Goal: Task Accomplishment & Management: Complete application form

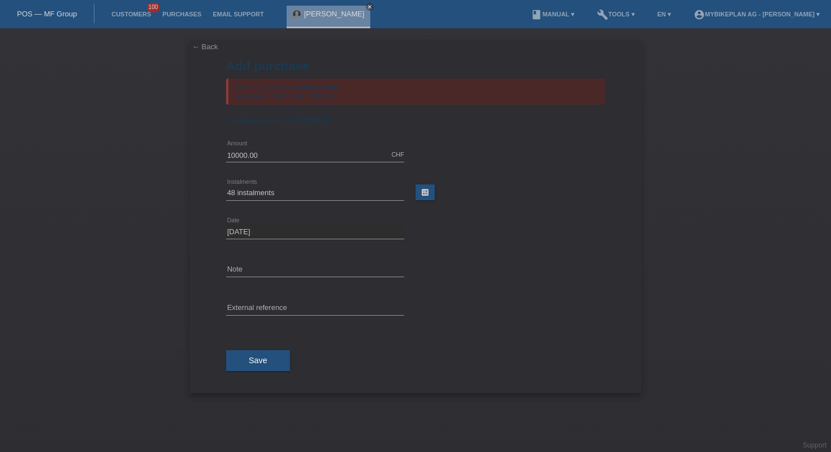
select select "488"
click at [27, 11] on link "POS — MF Group" at bounding box center [47, 14] width 60 height 8
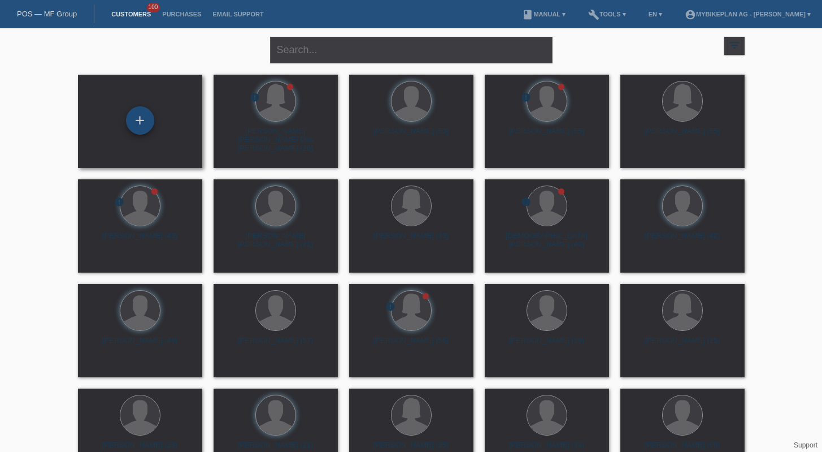
click at [151, 121] on div "+" at bounding box center [140, 120] width 28 height 28
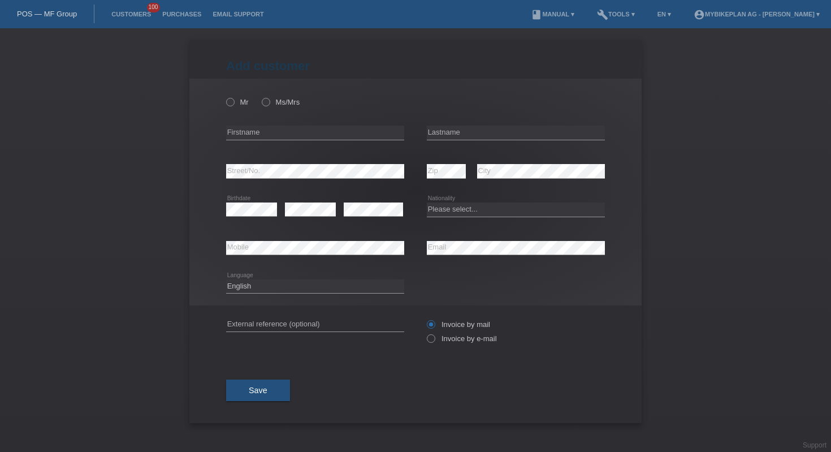
click at [285, 140] on icon at bounding box center [315, 140] width 178 height 1
click at [293, 135] on input "text" at bounding box center [315, 132] width 178 height 14
type input "david"
click at [462, 131] on input "text" at bounding box center [516, 132] width 178 height 14
type input "roch"
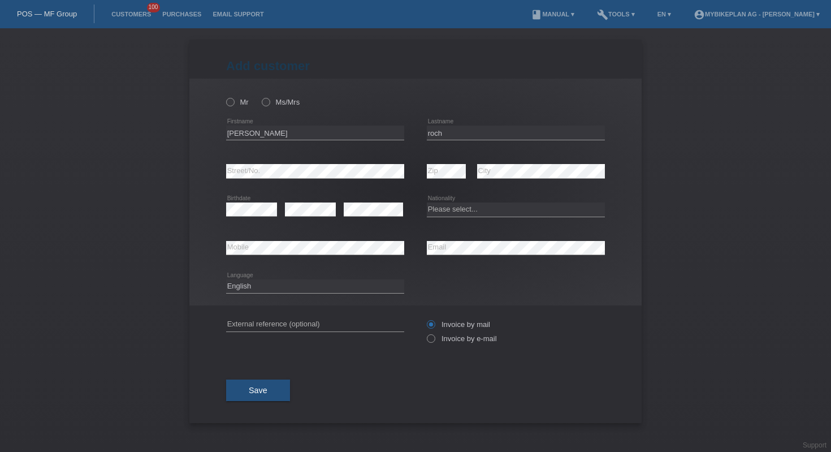
click at [357, 180] on div "error Street/No." at bounding box center [315, 171] width 178 height 38
click at [357, 179] on div "error Street/No." at bounding box center [315, 171] width 178 height 38
click at [483, 206] on select "Please select... Switzerland Austria Germany Liechtenstein ------------ Afghani…" at bounding box center [516, 209] width 178 height 14
select select "CH"
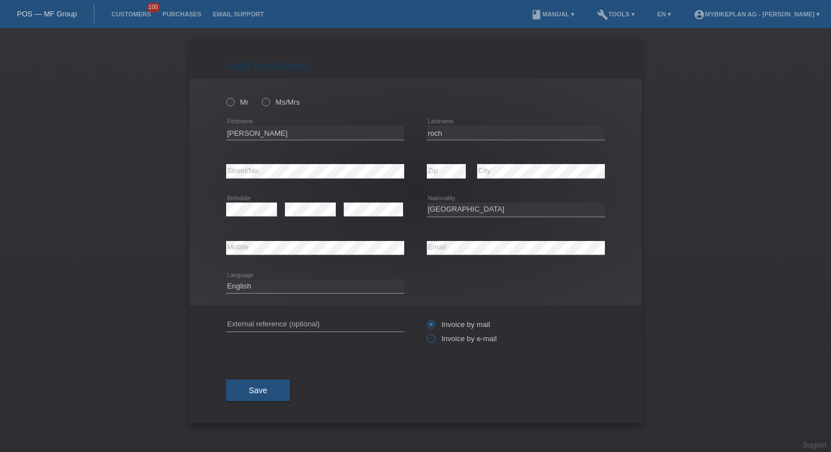
click at [440, 342] on label "Invoice by e-mail" at bounding box center [462, 338] width 70 height 8
click at [434, 342] on input "Invoice by e-mail" at bounding box center [430, 341] width 7 height 14
radio input "true"
click at [224, 96] on icon at bounding box center [224, 96] width 0 height 0
click at [227, 101] on input "Mr" at bounding box center [229, 101] width 7 height 7
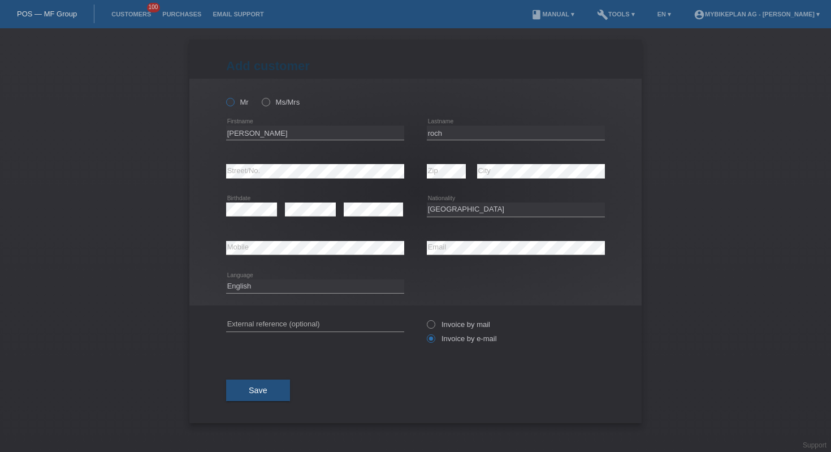
radio input "true"
click at [331, 322] on input "text" at bounding box center [315, 324] width 178 height 14
paste input "45906074452"
type input "45906074452"
click at [301, 285] on select "Deutsch Français Italiano English" at bounding box center [315, 286] width 178 height 14
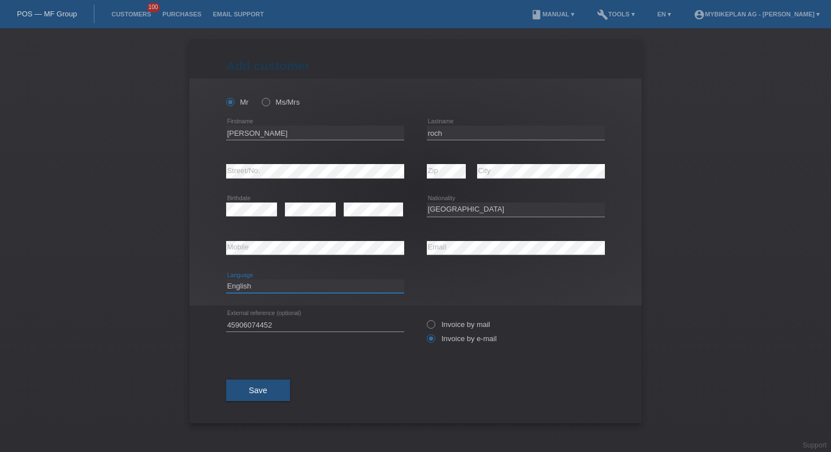
select select "fr"
click at [253, 383] on button "Save" at bounding box center [258, 389] width 64 height 21
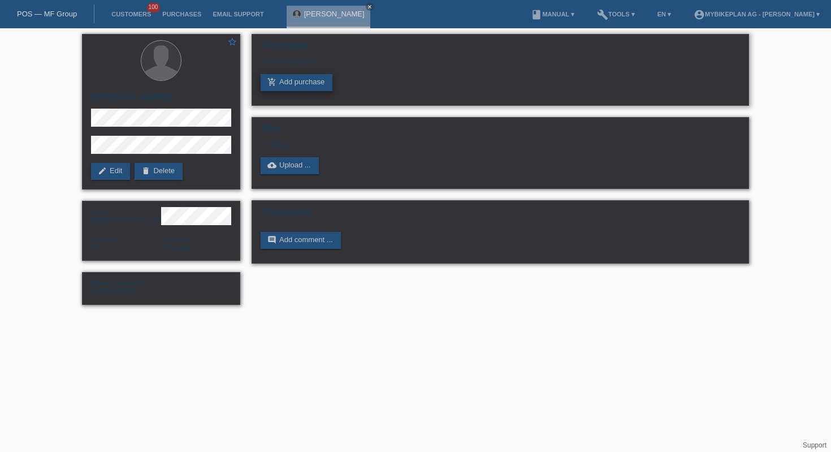
click at [306, 84] on link "add_shopping_cart Add purchase" at bounding box center [297, 82] width 72 height 17
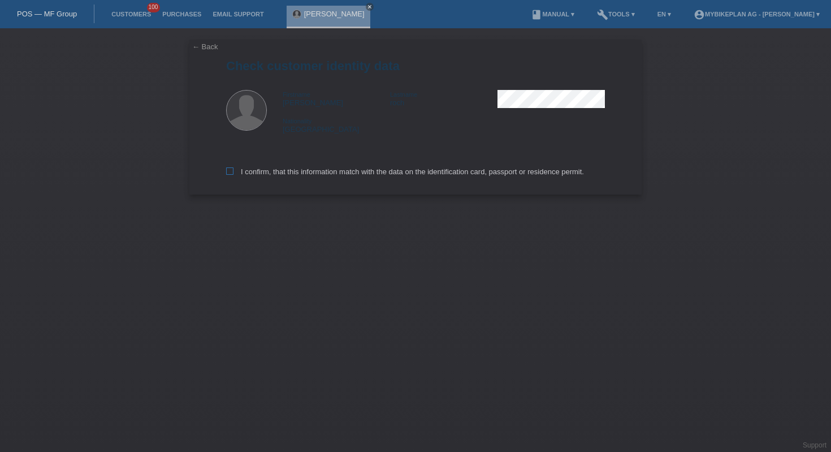
click at [287, 176] on label "I confirm, that this information match with the data on the identification card…" at bounding box center [405, 171] width 358 height 8
click at [233, 175] on input "I confirm, that this information match with the data on the identification card…" at bounding box center [229, 170] width 7 height 7
checkbox input "true"
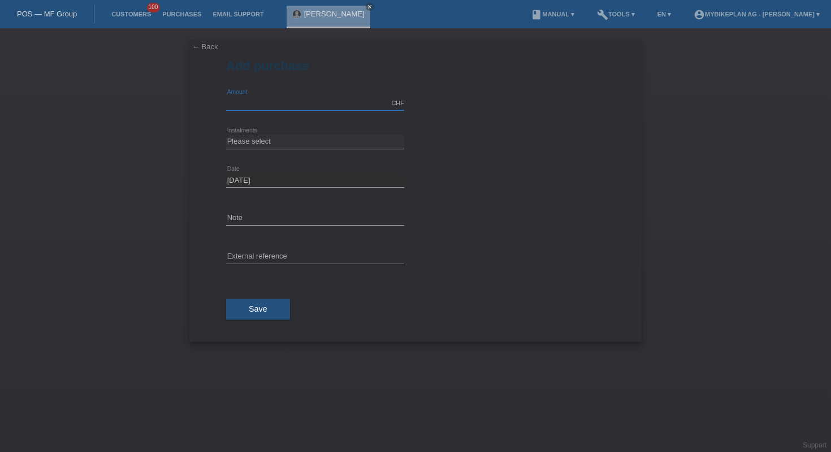
click at [289, 99] on input "text" at bounding box center [315, 103] width 178 height 14
type input "10791.00"
click at [250, 136] on select "Please select 6 instalments 12 instalments 18 instalments 24 instalments 36 ins…" at bounding box center [315, 142] width 178 height 14
select select "488"
click at [271, 251] on input "text" at bounding box center [315, 257] width 178 height 14
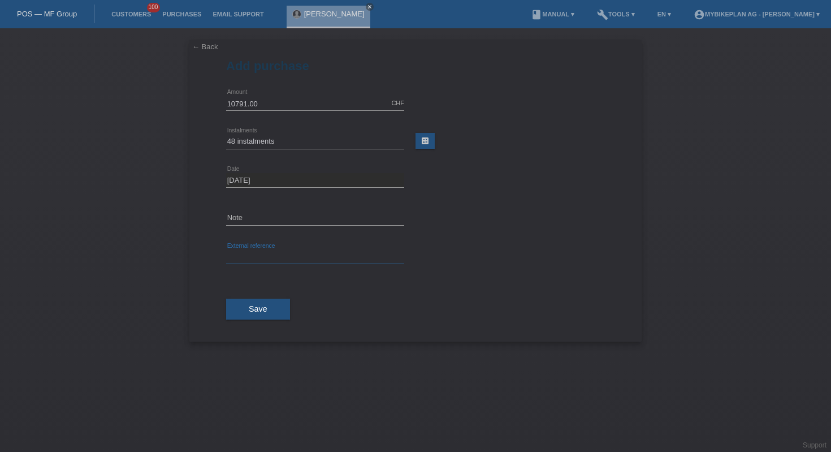
paste input "45906074452"
type input "45906074452"
click at [254, 311] on span "Save" at bounding box center [258, 308] width 19 height 9
